Goal: Task Accomplishment & Management: Manage account settings

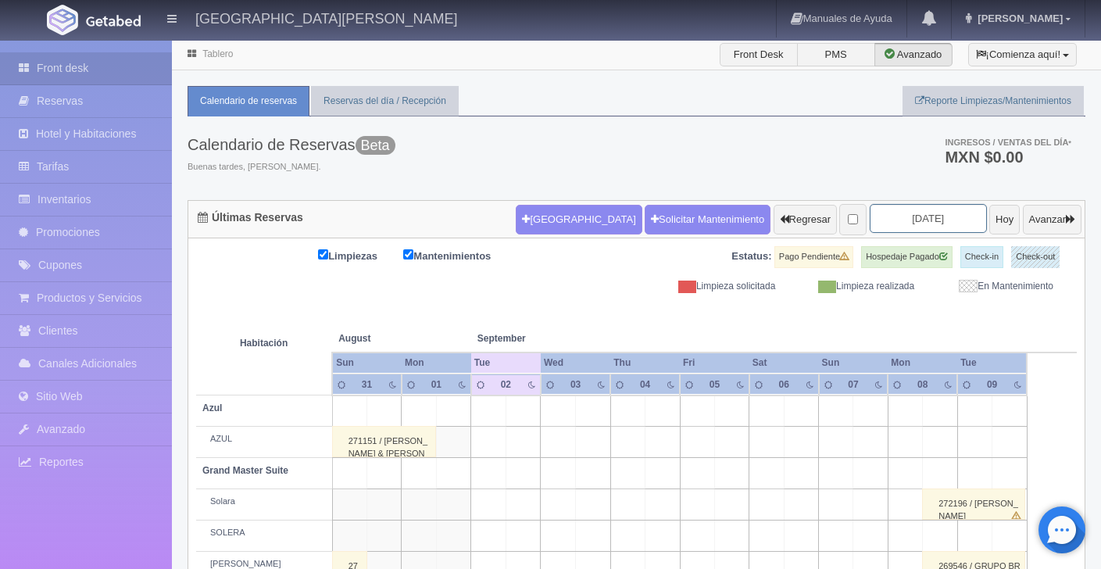
drag, startPoint x: 0, startPoint y: 0, endPoint x: 945, endPoint y: 229, distance: 972.3
click at [914, 215] on input "2025-09-02" at bounding box center [928, 218] width 117 height 29
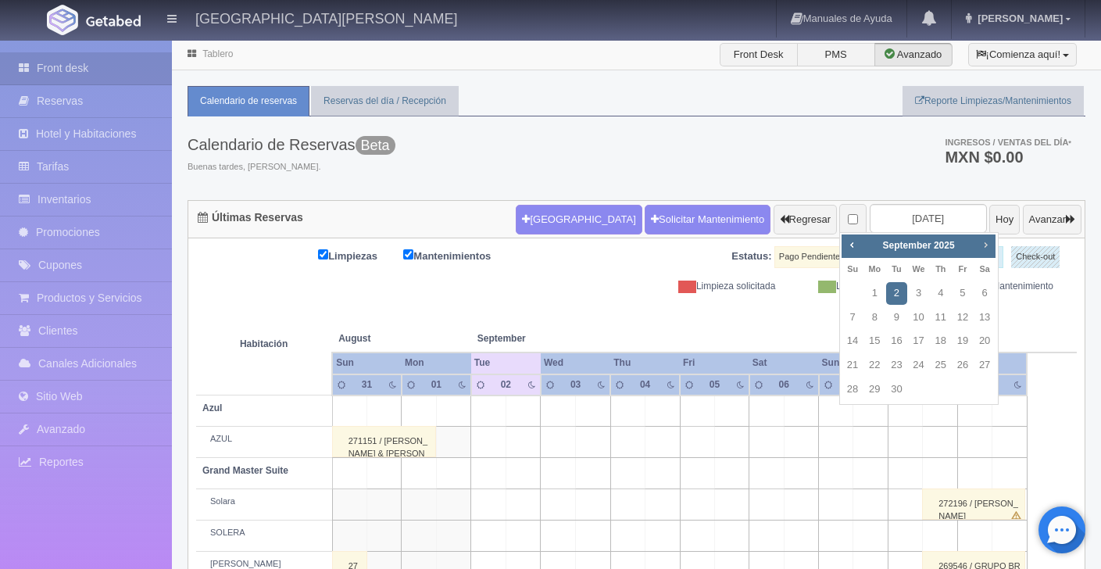
click at [990, 243] on span "Next" at bounding box center [985, 244] width 13 height 13
click at [894, 317] on link "4" at bounding box center [896, 317] width 20 height 23
type input "[DATE]"
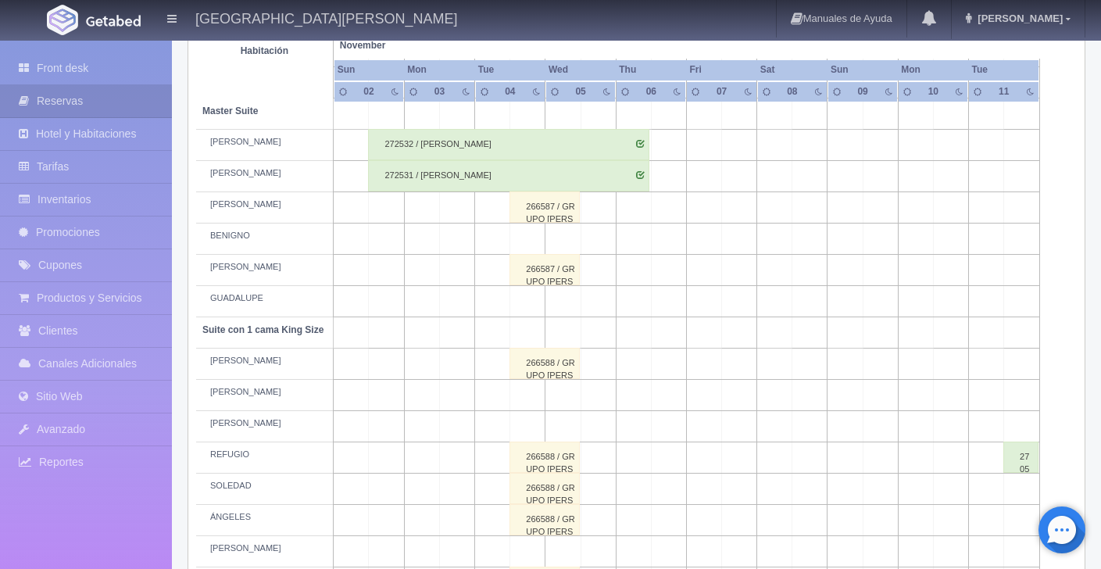
scroll to position [625, 0]
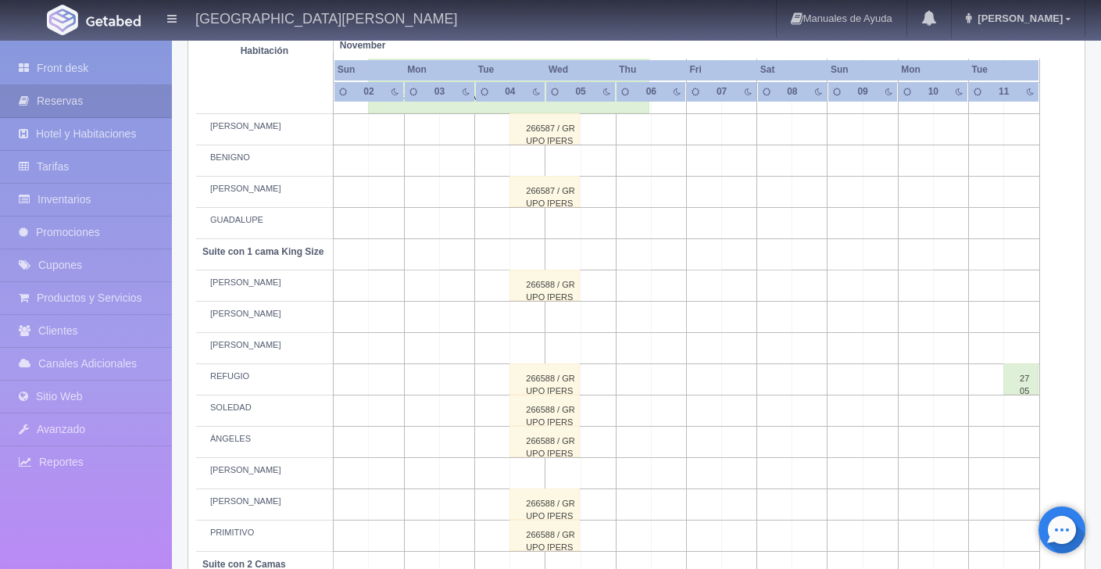
click at [553, 422] on div "266588 / GRUPO [PERSON_NAME]" at bounding box center [545, 410] width 70 height 31
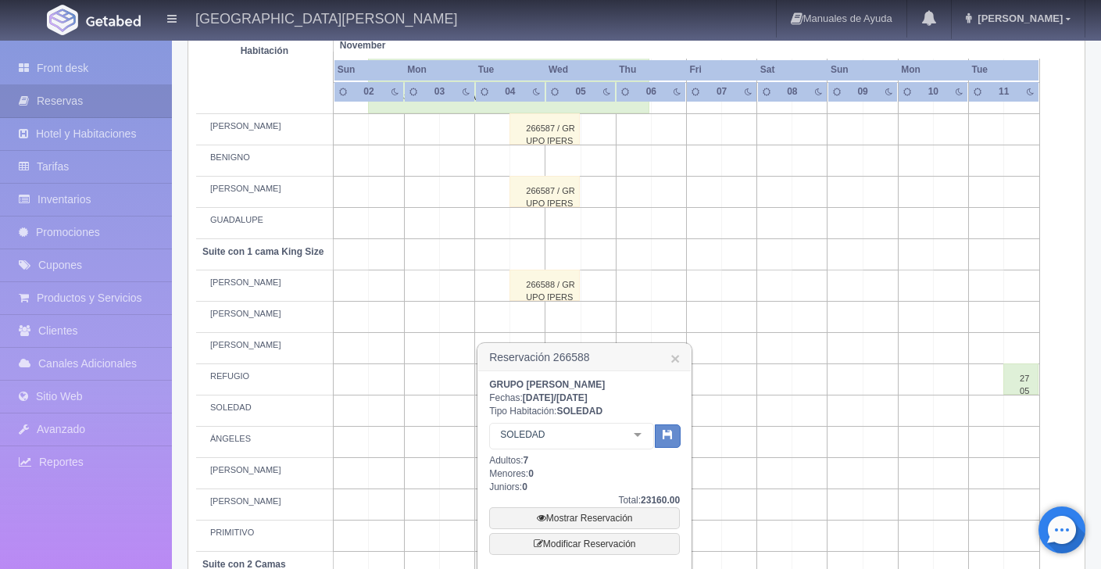
click at [744, 374] on td at bounding box center [739, 379] width 35 height 31
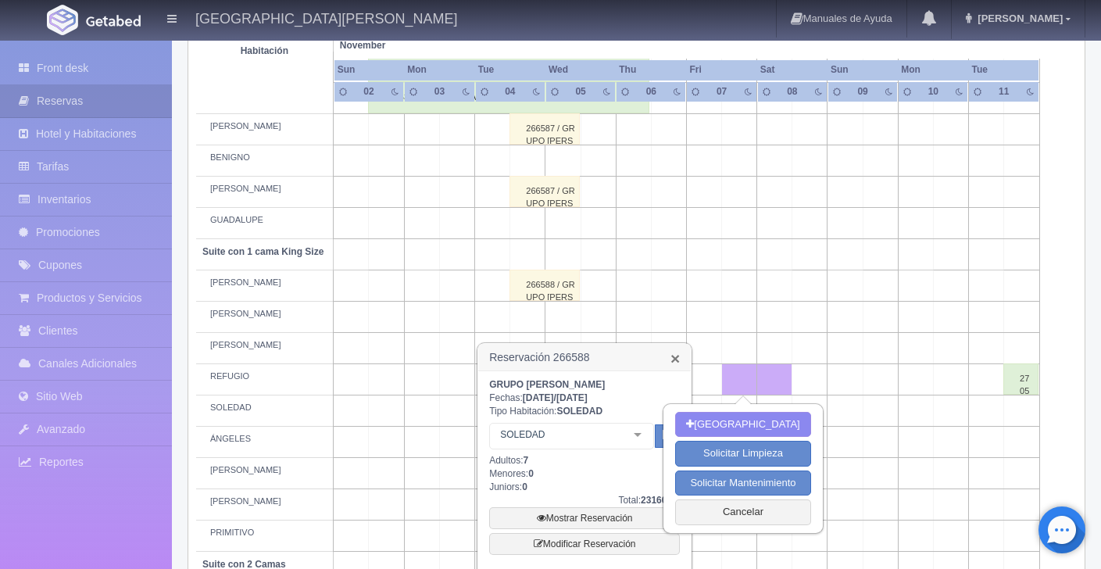
click at [671, 354] on link "×" at bounding box center [675, 358] width 9 height 16
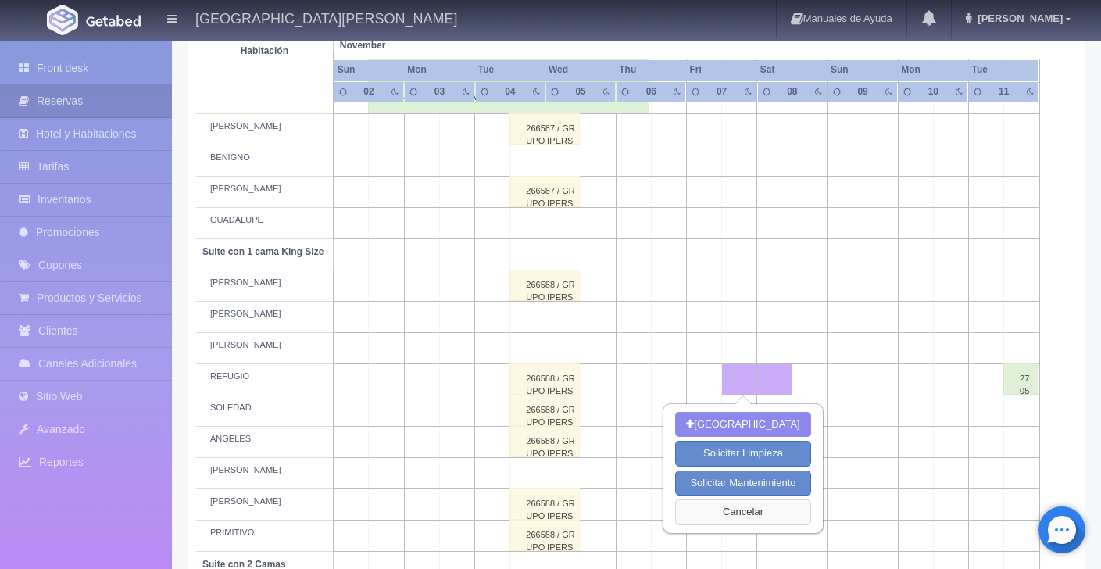
click at [736, 511] on button "Cancelar" at bounding box center [742, 512] width 135 height 26
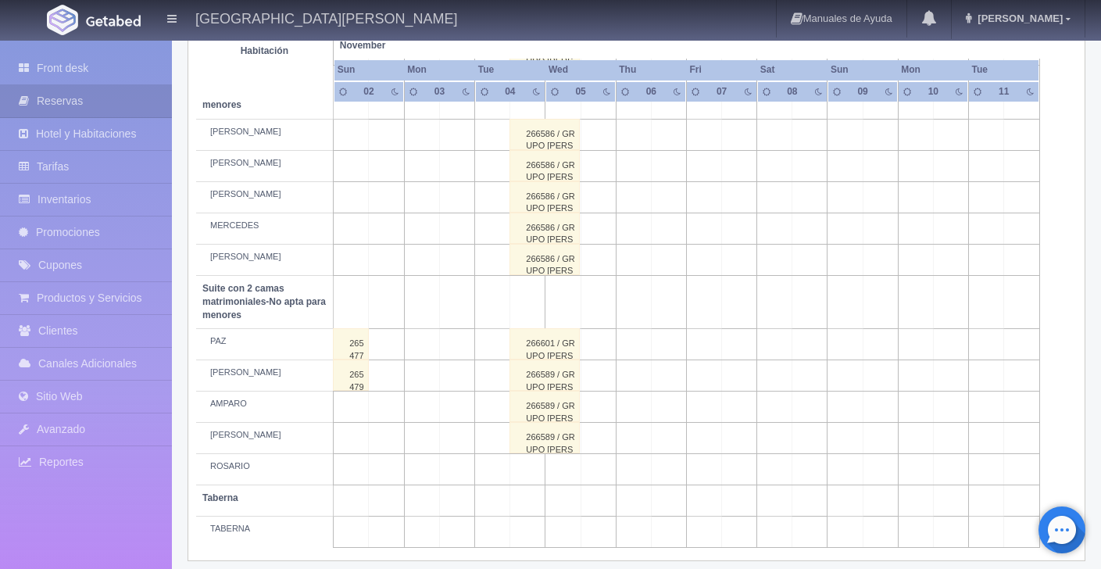
scroll to position [1123, 0]
